Goal: Task Accomplishment & Management: Use online tool/utility

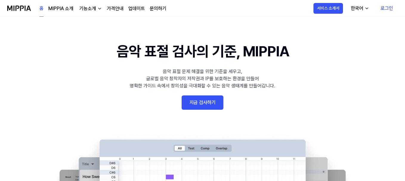
click at [200, 102] on link "지금 검사하기" at bounding box center [202, 102] width 42 height 14
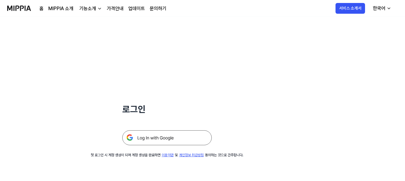
click at [153, 139] on img at bounding box center [166, 137] width 89 height 15
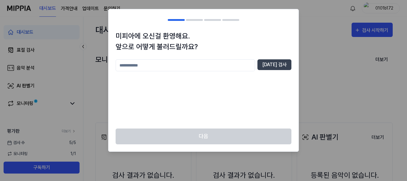
click at [151, 65] on input "text" at bounding box center [185, 65] width 139 height 12
type input "*"
type input "*****"
click at [274, 63] on button "[DATE] 검사" at bounding box center [274, 64] width 34 height 11
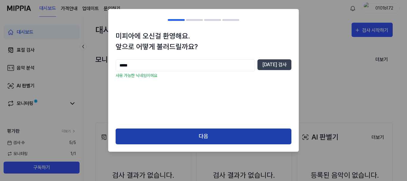
click at [210, 135] on button "다음" at bounding box center [204, 136] width 176 height 16
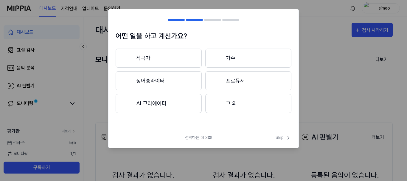
click at [236, 76] on button "프로듀서" at bounding box center [248, 80] width 86 height 19
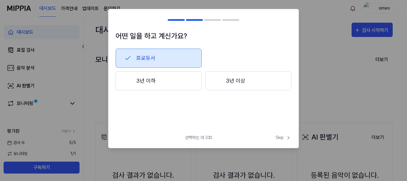
click at [148, 80] on button "3년 이하" at bounding box center [159, 80] width 86 height 19
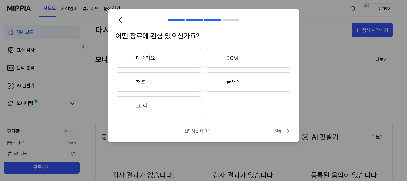
click at [147, 56] on button "대중가요" at bounding box center [159, 58] width 86 height 19
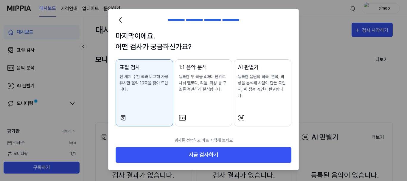
click at [146, 99] on div "표절 검사 전 세계 수천 곡과 비교해 가장 유사한 음악 10곡을 찾아 드립니다." at bounding box center [144, 83] width 50 height 41
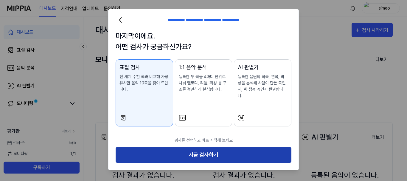
click at [198, 150] on button "지금 검사하기" at bounding box center [204, 155] width 176 height 16
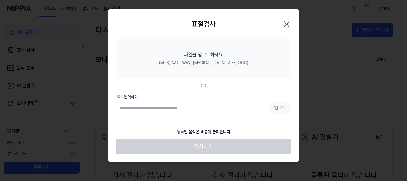
click at [185, 106] on input "URL 입력하기" at bounding box center [191, 107] width 151 height 11
click at [280, 109] on div "업로드" at bounding box center [204, 107] width 176 height 11
click at [280, 108] on div "업로드" at bounding box center [204, 107] width 176 height 11
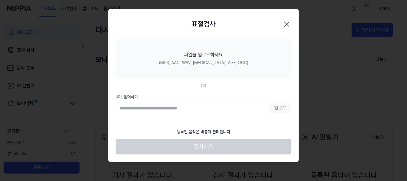
click at [238, 121] on section "파일을 업로드하세요 (MP3, AAC, WAV, FLAC, AIFF, OGG) OR URL 입력하기 업로드" at bounding box center [203, 82] width 190 height 86
click at [227, 104] on input "URL 입력하기" at bounding box center [191, 107] width 151 height 11
click at [220, 89] on div "OR" at bounding box center [204, 86] width 176 height 6
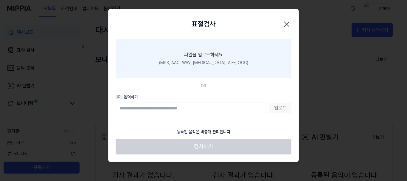
click at [210, 52] on div "파일을 업로드하세요" at bounding box center [203, 54] width 39 height 7
click at [0, 0] on input "파일을 업로드하세요 (MP3, AAC, WAV, FLAC, AIFF, OGG)" at bounding box center [0, 0] width 0 height 0
click at [200, 55] on div "파일을 업로드하세요" at bounding box center [203, 54] width 39 height 7
click at [0, 0] on input "파일을 업로드하세요 (MP3, AAC, WAV, FLAC, AIFF, OGG)" at bounding box center [0, 0] width 0 height 0
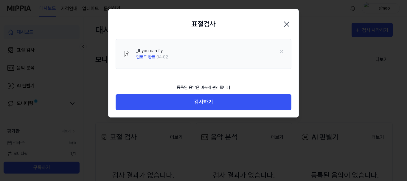
click at [144, 51] on div "_If you can fly" at bounding box center [152, 51] width 32 height 6
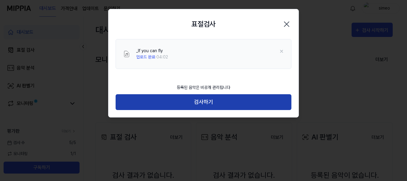
click at [201, 101] on button "검사하기" at bounding box center [204, 102] width 176 height 16
